Goal: Check status: Check status

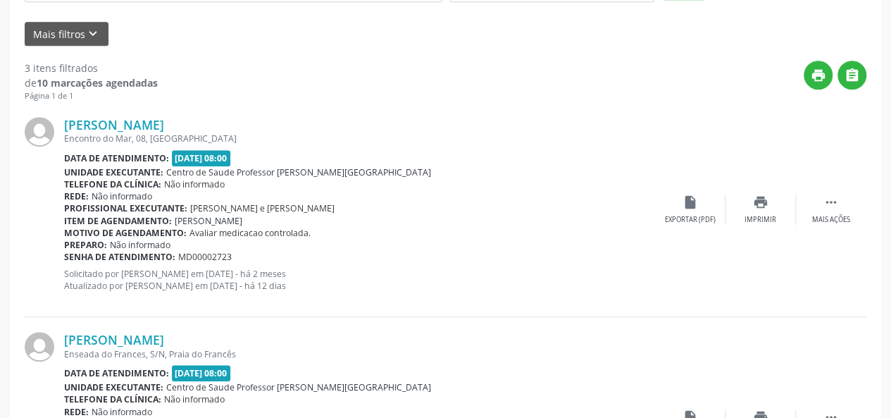
scroll to position [58, 0]
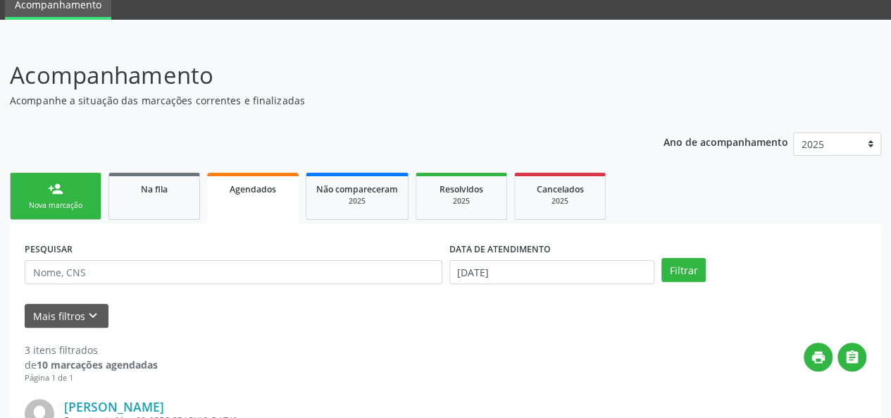
click at [248, 202] on link "Agendados" at bounding box center [253, 198] width 92 height 51
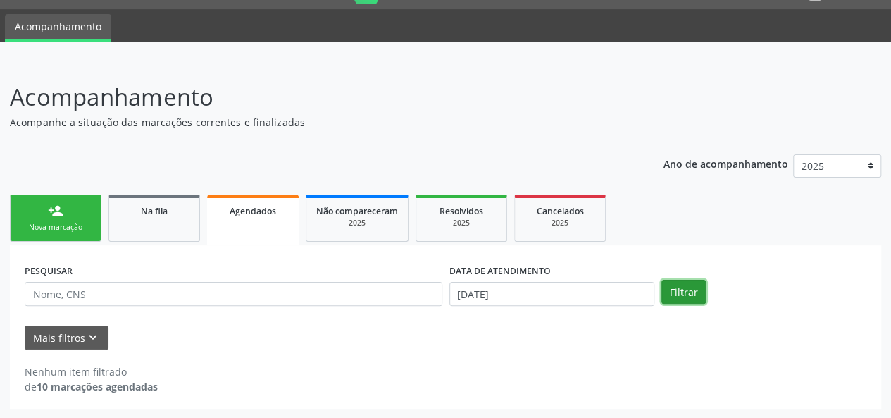
click at [683, 287] on button "Filtrar" at bounding box center [683, 292] width 44 height 24
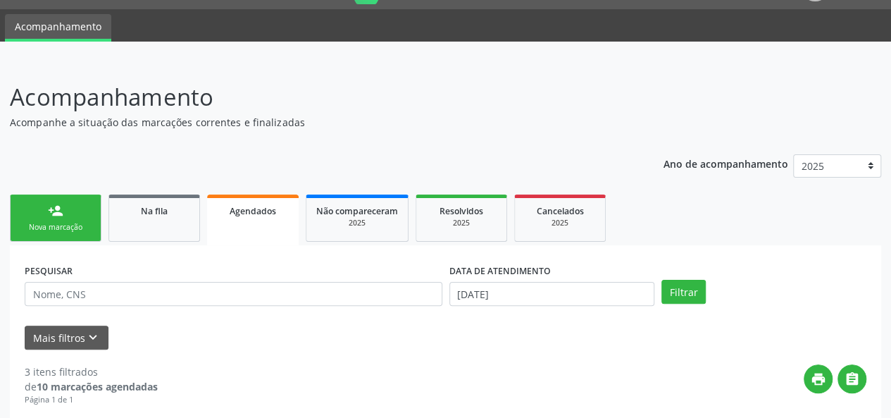
drag, startPoint x: 541, startPoint y: 274, endPoint x: 542, endPoint y: 282, distance: 7.9
click at [542, 282] on div "DATA DE ATENDIMENTO [DATE]" at bounding box center [551, 282] width 205 height 45
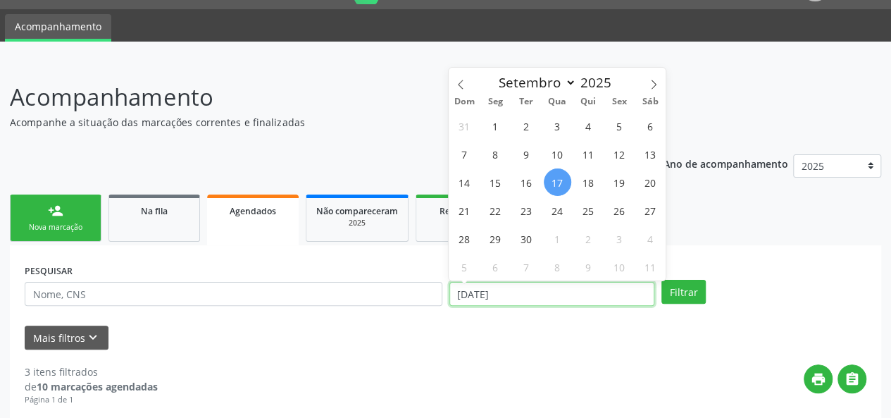
click at [544, 283] on input "[DATE]" at bounding box center [551, 294] width 205 height 24
click at [466, 83] on span at bounding box center [461, 80] width 24 height 24
click at [649, 82] on icon at bounding box center [654, 85] width 10 height 10
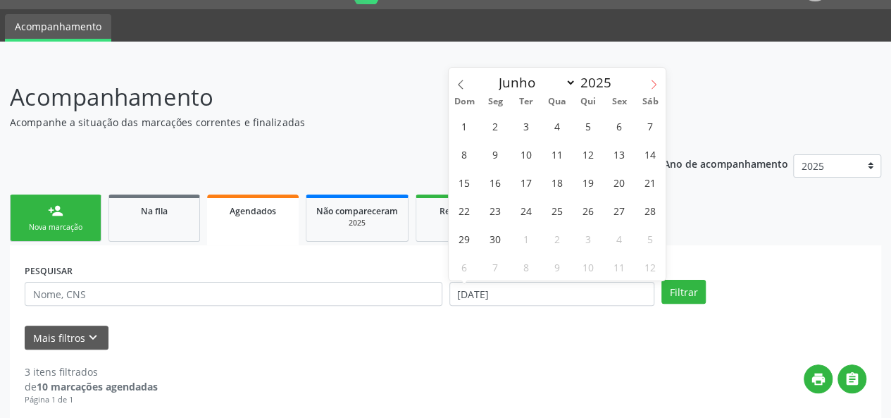
select select "6"
click at [528, 123] on span "1" at bounding box center [526, 125] width 27 height 27
type input "[DATE]"
click at [652, 74] on span at bounding box center [654, 80] width 24 height 24
click at [652, 75] on span at bounding box center [654, 80] width 24 height 24
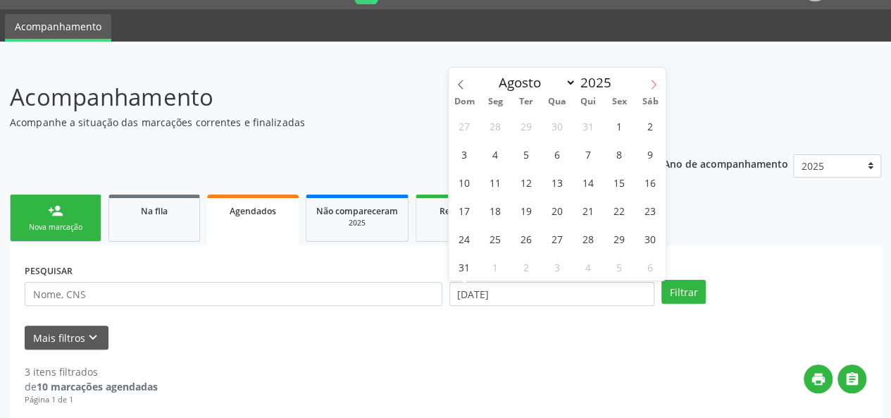
select select "8"
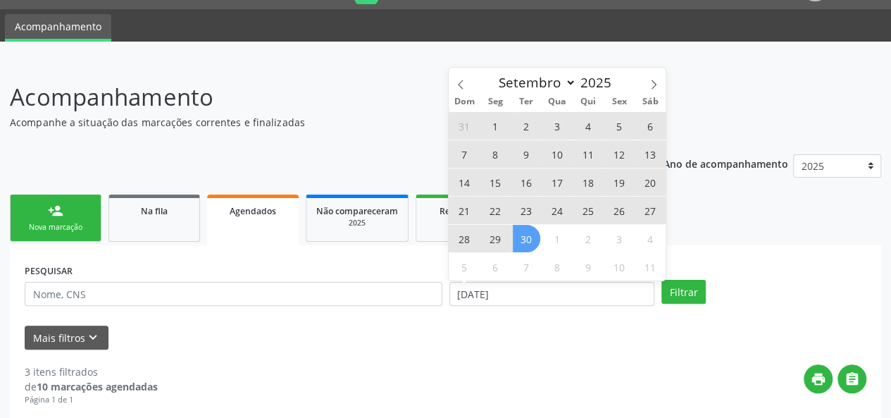
click at [532, 241] on span "30" at bounding box center [526, 238] width 27 height 27
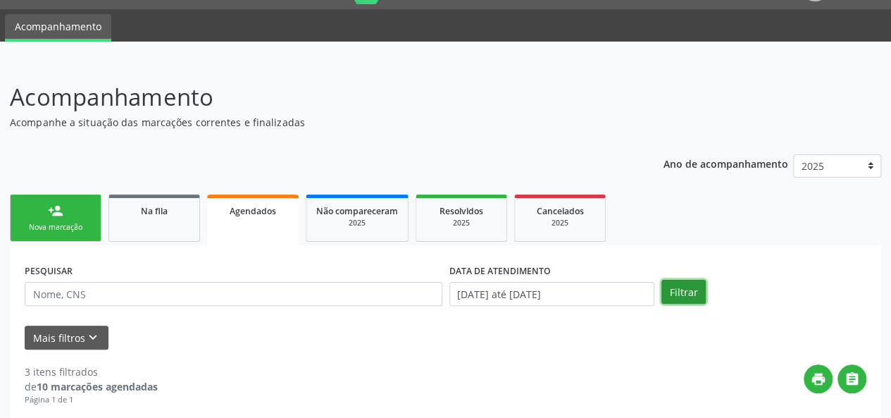
click at [680, 286] on button "Filtrar" at bounding box center [683, 292] width 44 height 24
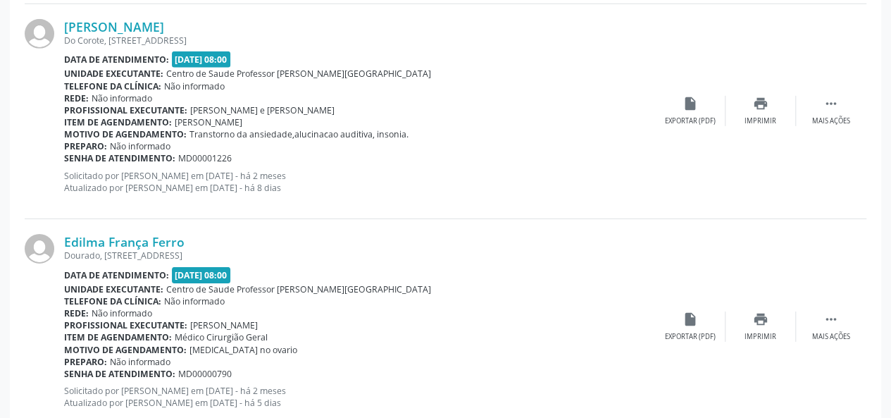
scroll to position [2182, 0]
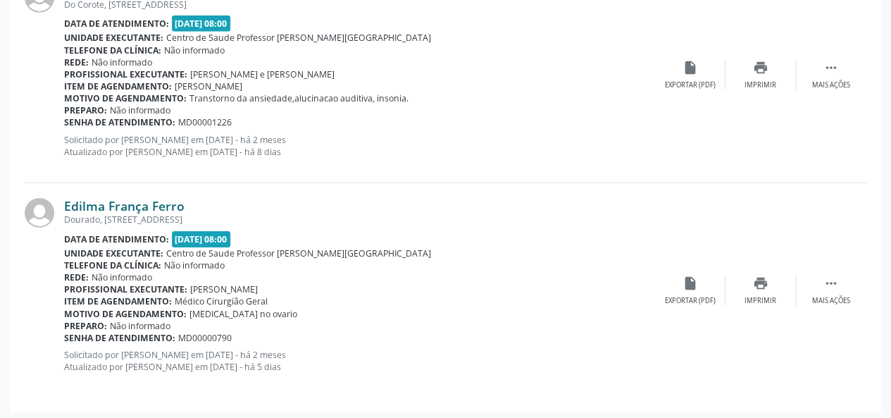
click at [113, 201] on link "Edilma França Ferro" at bounding box center [124, 205] width 120 height 15
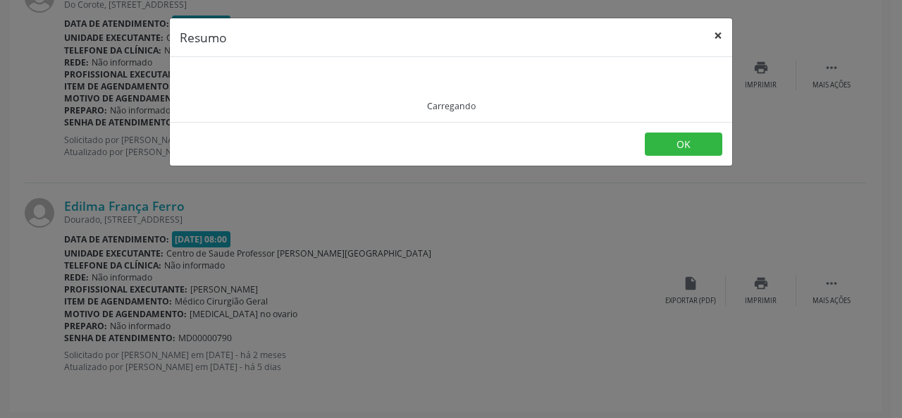
click at [719, 29] on button "×" at bounding box center [718, 35] width 28 height 35
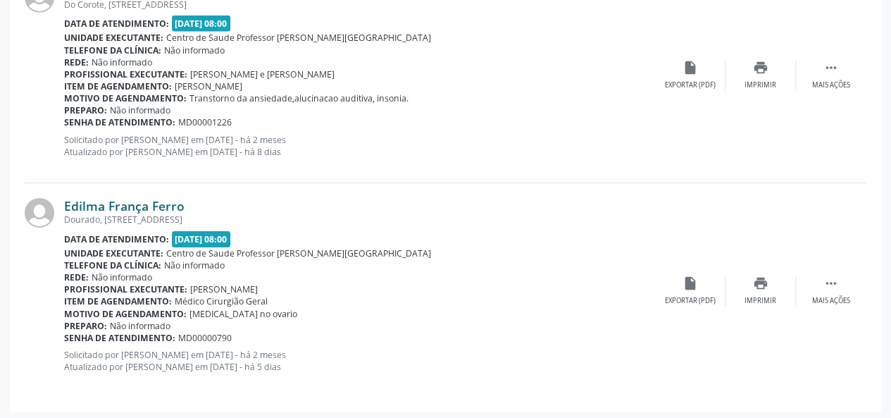
click at [170, 208] on link "Edilma França Ferro" at bounding box center [124, 205] width 120 height 15
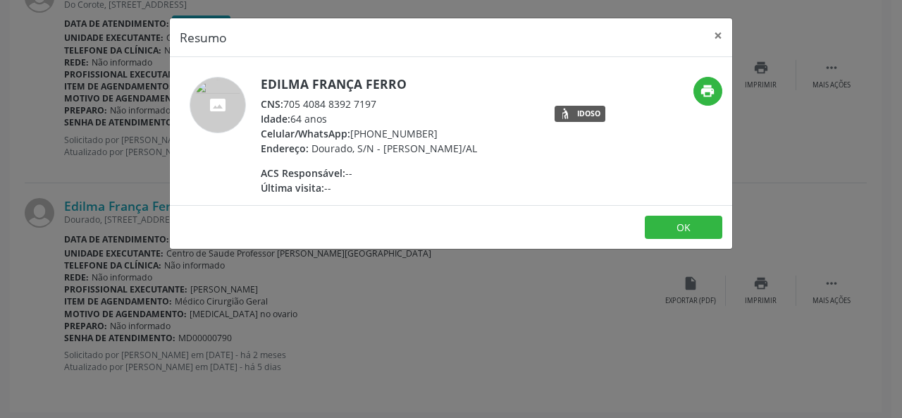
drag, startPoint x: 390, startPoint y: 101, endPoint x: 287, endPoint y: 104, distance: 103.6
click at [287, 104] on div "CNS: 705 4084 8392 7197" at bounding box center [369, 103] width 216 height 15
copy div "705 4084 8392 7197"
click at [733, 32] on div "Resumo × Edilma França Ferro CNS: 705 4084 8392 7197 Idade: 64 anos Celular/Wha…" at bounding box center [451, 209] width 902 height 418
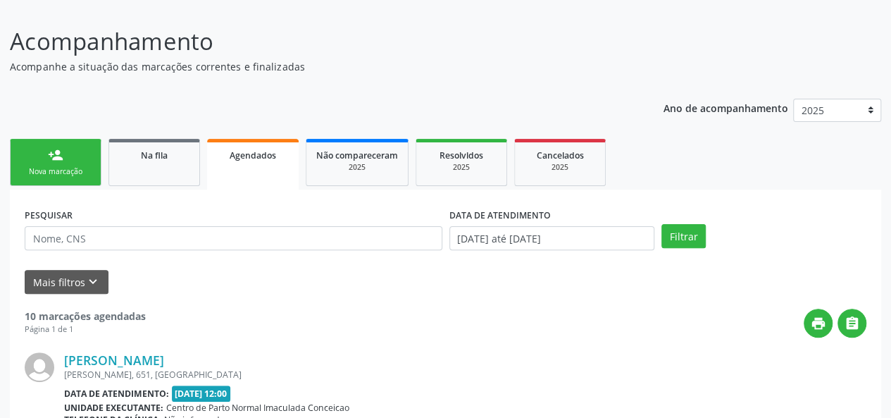
scroll to position [69, 0]
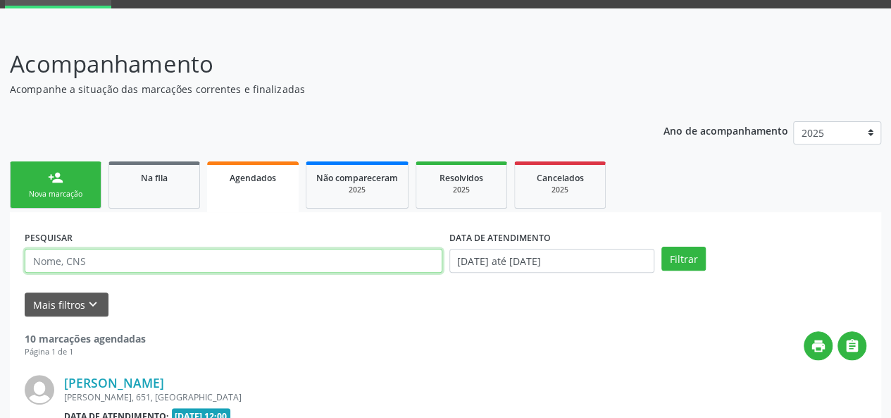
drag, startPoint x: 199, startPoint y: 261, endPoint x: 190, endPoint y: 265, distance: 9.2
click at [191, 264] on input "text" at bounding box center [234, 261] width 418 height 24
click at [661, 247] on button "Filtrar" at bounding box center [683, 259] width 44 height 24
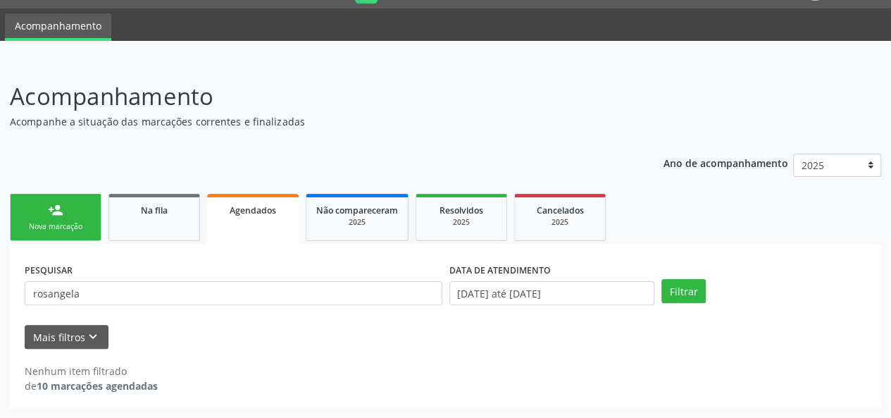
scroll to position [36, 0]
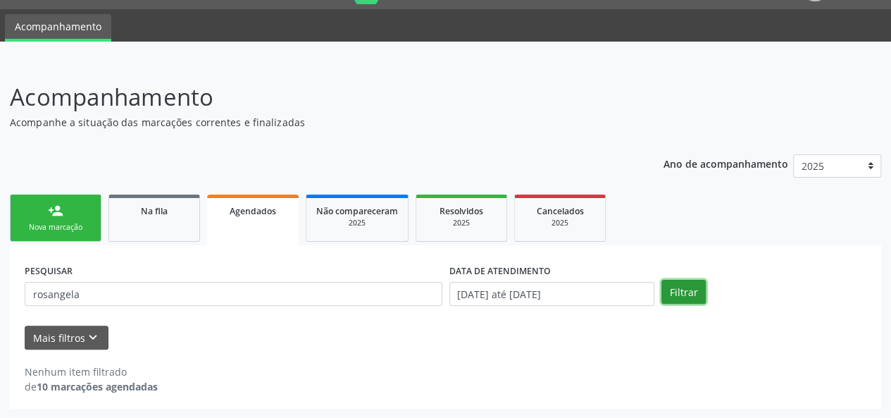
click at [683, 298] on button "Filtrar" at bounding box center [683, 292] width 44 height 24
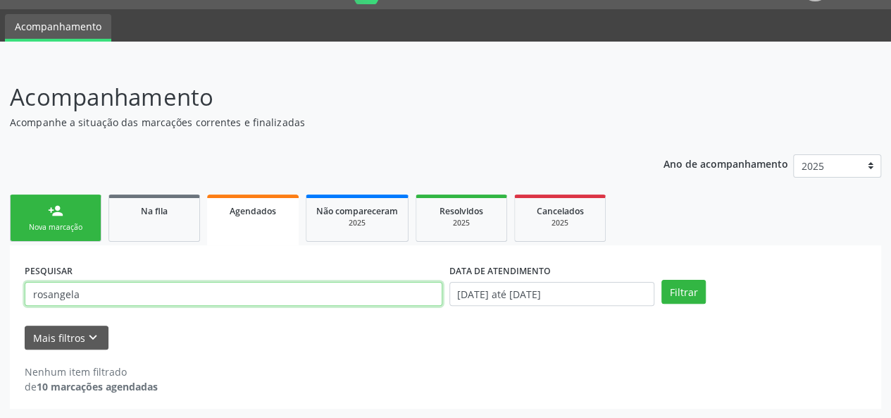
click at [94, 301] on input "rosangela" at bounding box center [234, 294] width 418 height 24
type input "r"
click at [141, 219] on link "Na fila" at bounding box center [154, 217] width 92 height 47
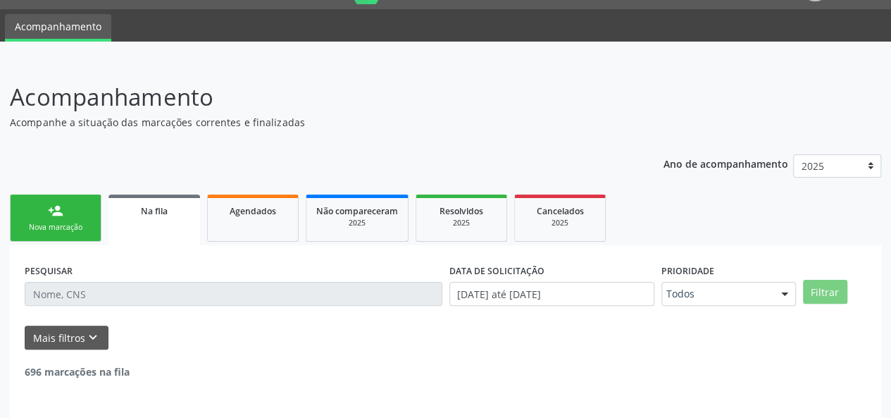
click at [66, 289] on input "text" at bounding box center [234, 294] width 418 height 24
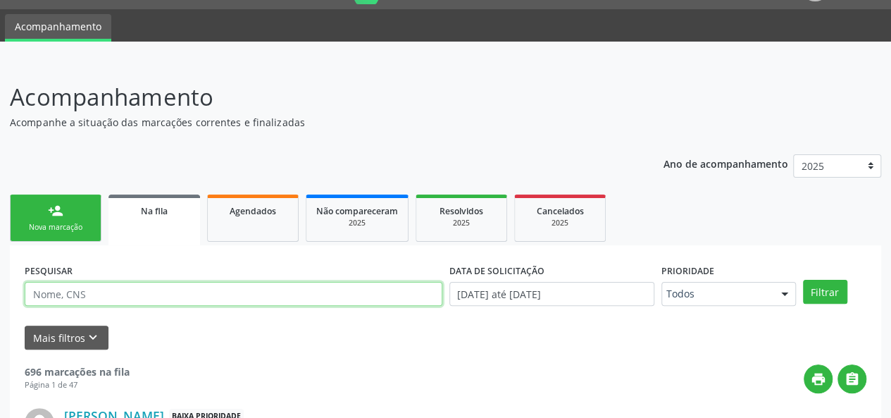
click at [66, 289] on input "text" at bounding box center [234, 294] width 418 height 24
type input "rosangela"
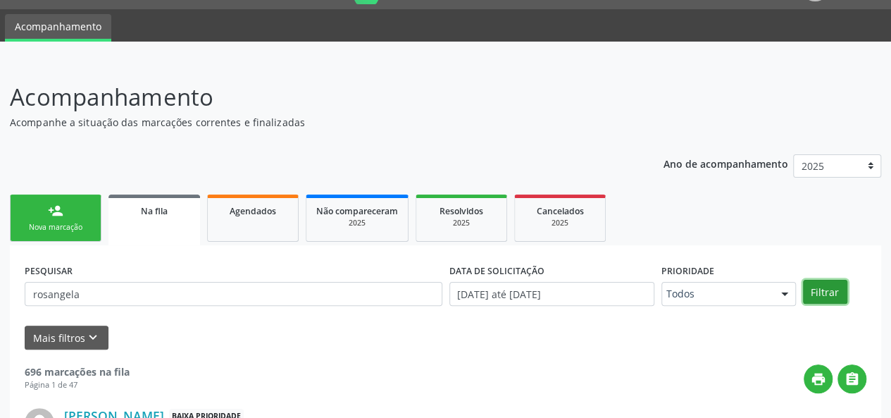
click at [818, 281] on button "Filtrar" at bounding box center [825, 292] width 44 height 24
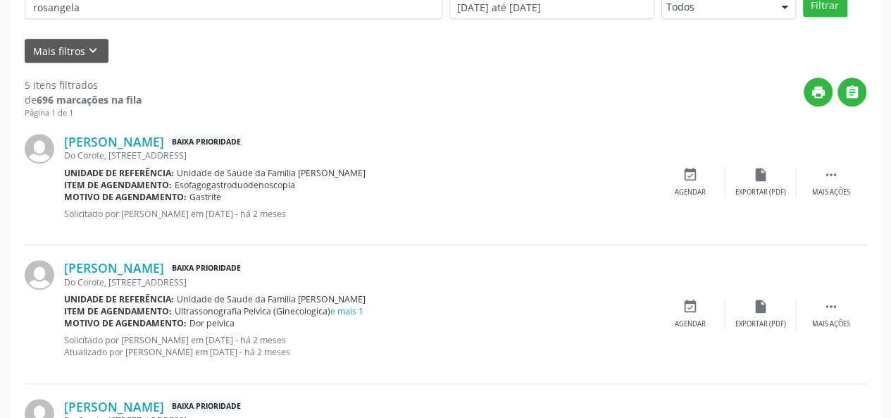
scroll to position [151, 0]
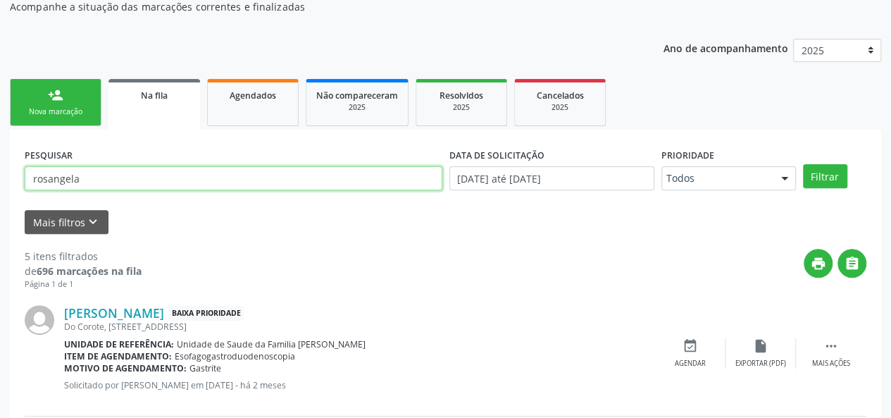
drag, startPoint x: 273, startPoint y: 173, endPoint x: 0, endPoint y: 183, distance: 273.5
paste input "[PERSON_NAME]"
type input "[PERSON_NAME]"
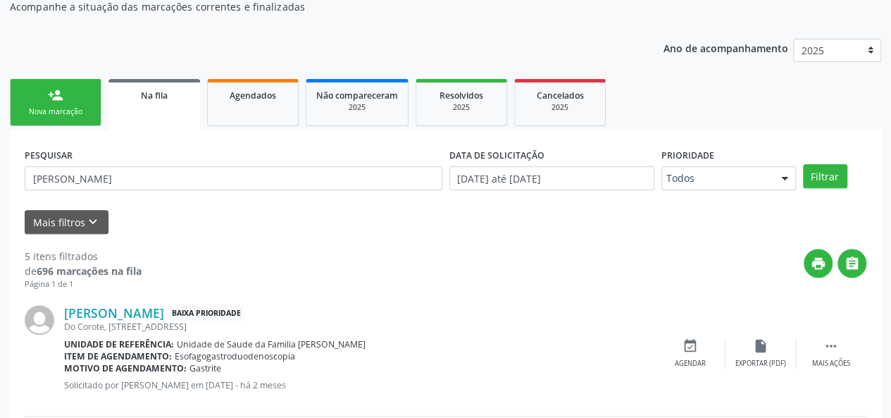
click at [837, 191] on div "PESQUISAR [PERSON_NAME] DATA DE SOLICITAÇÃO [DATE] até [DATE] Prioridade Todos …" at bounding box center [445, 171] width 849 height 55
click at [837, 173] on button "Filtrar" at bounding box center [825, 176] width 44 height 24
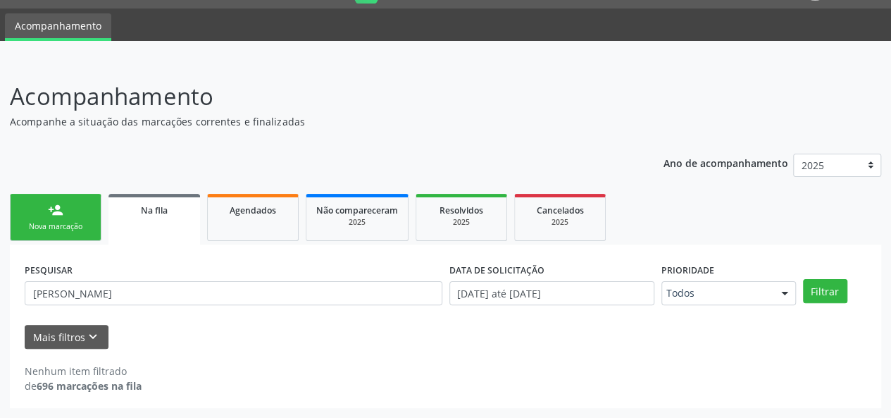
scroll to position [36, 0]
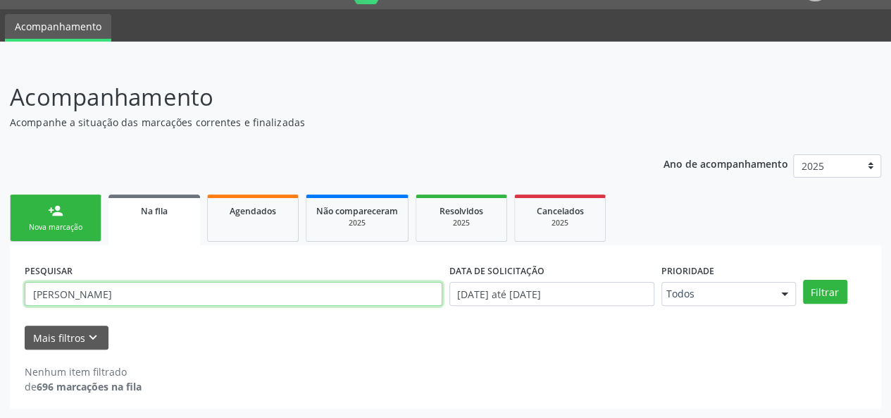
drag, startPoint x: 193, startPoint y: 288, endPoint x: 0, endPoint y: 285, distance: 193.0
click at [0, 285] on div "Acompanhamento Acompanhe a situação das marcações correntes e finalizadas Relat…" at bounding box center [445, 239] width 891 height 357
type input "3"
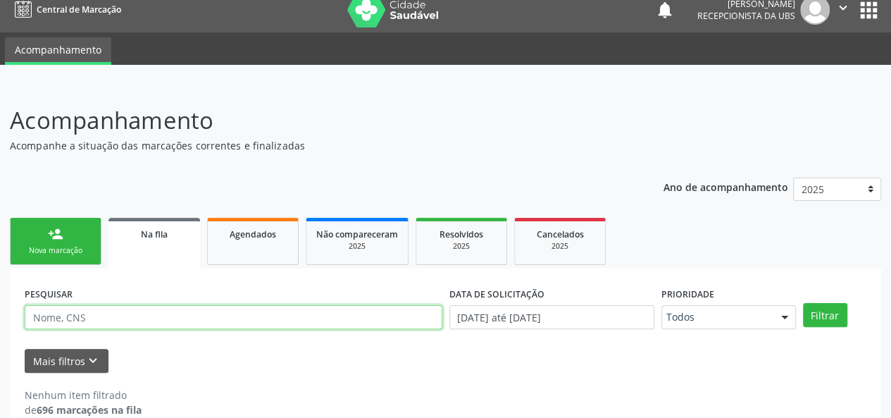
scroll to position [0, 0]
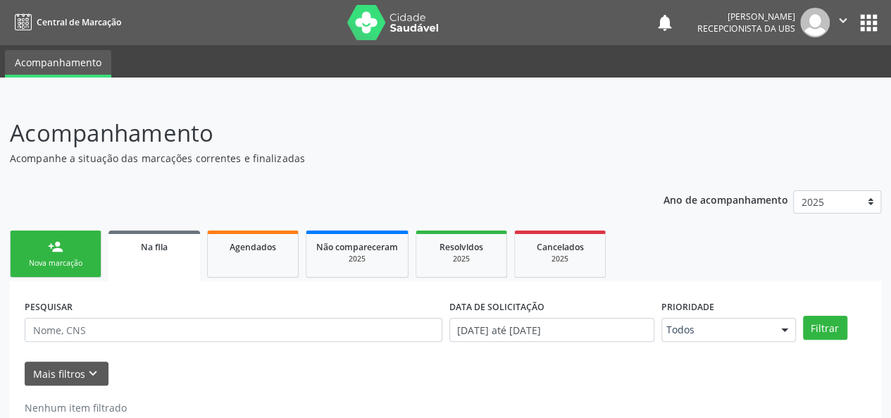
click at [812, 20] on img at bounding box center [815, 23] width 30 height 30
click at [837, 18] on icon "" at bounding box center [842, 20] width 15 height 15
click at [786, 89] on link "Sair" at bounding box center [807, 86] width 97 height 20
